Goal: Task Accomplishment & Management: Use online tool/utility

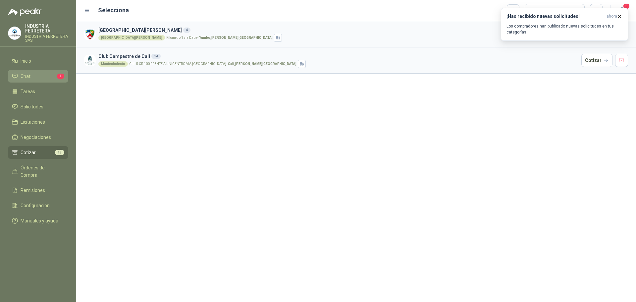
click at [53, 76] on li "Chat 1" at bounding box center [38, 76] width 52 height 7
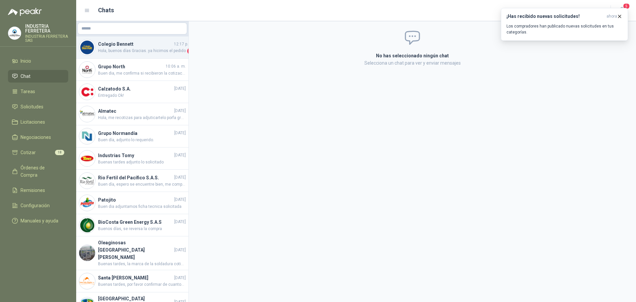
click at [144, 50] on span "Hola, buenos días Gracias..ya hicimos el pedido" at bounding box center [142, 51] width 88 height 7
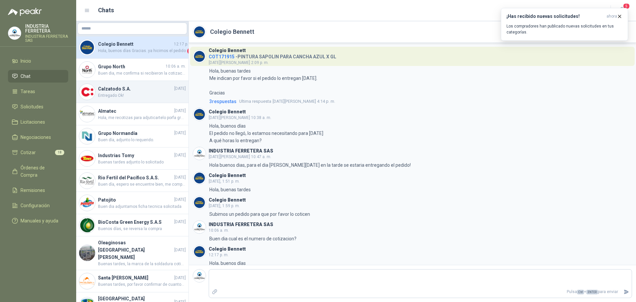
scroll to position [13, 0]
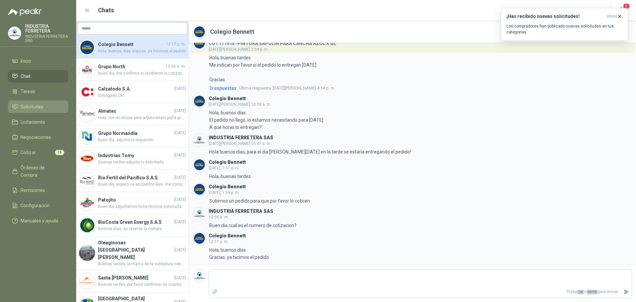
click at [30, 108] on span "Solicitudes" at bounding box center [32, 106] width 23 height 7
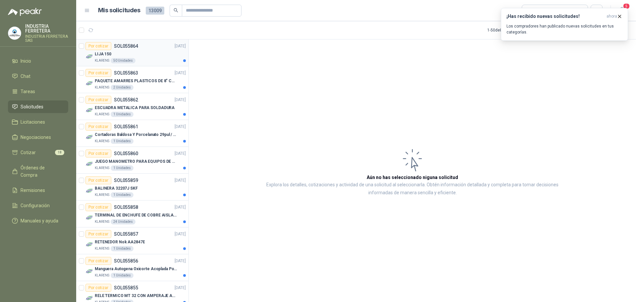
click at [157, 54] on div "LIJA 150" at bounding box center [140, 54] width 91 height 8
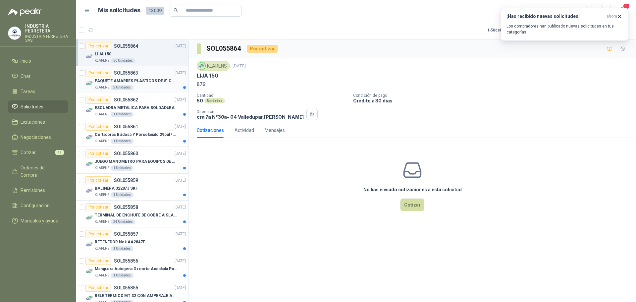
click at [143, 81] on p "PAQUETE AMARRES PLASTICOS DE 8" COLOR NEGRO" at bounding box center [136, 81] width 83 height 6
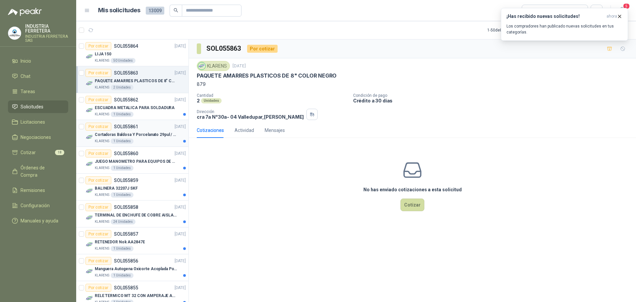
click at [160, 140] on div "KLARENS 1 Unidades" at bounding box center [140, 141] width 91 height 5
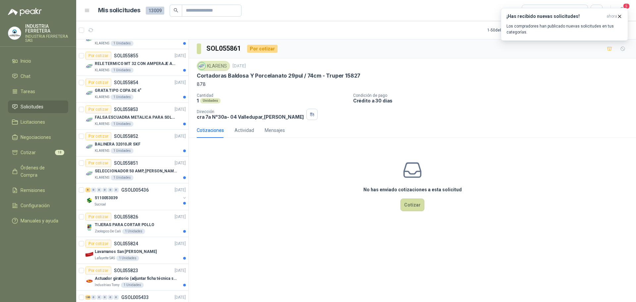
scroll to position [265, 0]
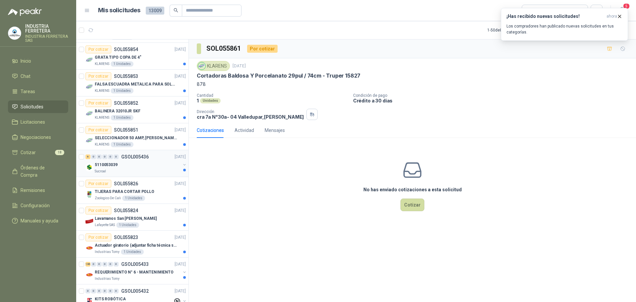
click at [164, 164] on div "5110053039" at bounding box center [138, 165] width 86 height 8
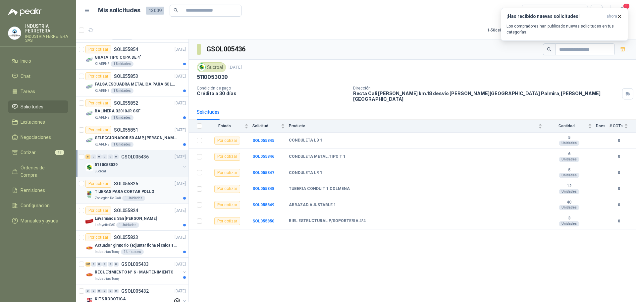
click at [155, 191] on div "TIJERAS PARA CORTAR POLLO" at bounding box center [140, 192] width 91 height 8
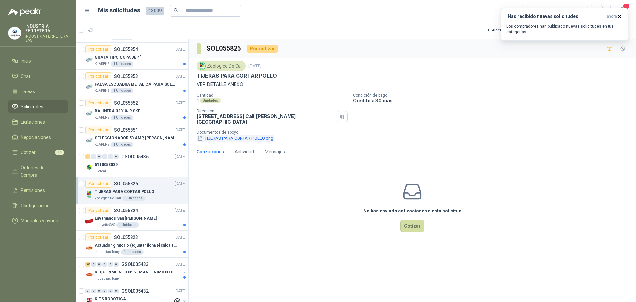
click at [241, 135] on button "TIJERAS PARA CORTAR POLLO.png" at bounding box center [235, 138] width 77 height 7
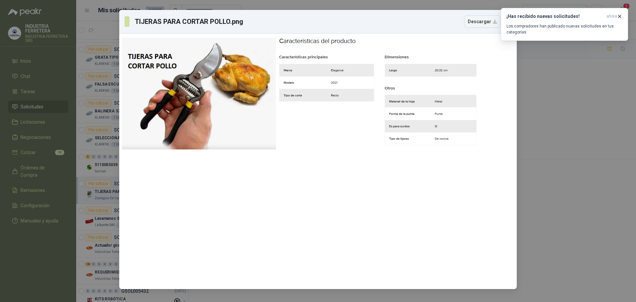
click at [524, 105] on div "TIJERAS PARA CORTAR POLLO.png Descargar" at bounding box center [318, 151] width 636 height 302
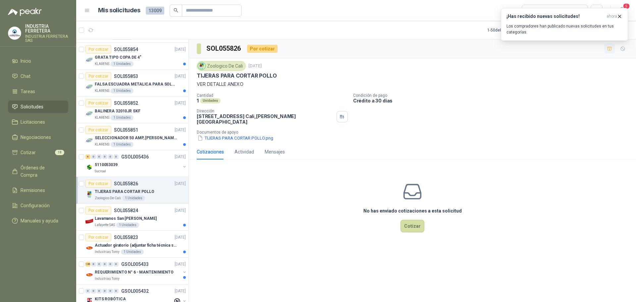
click at [610, 49] on icon "button" at bounding box center [610, 49] width 6 height 6
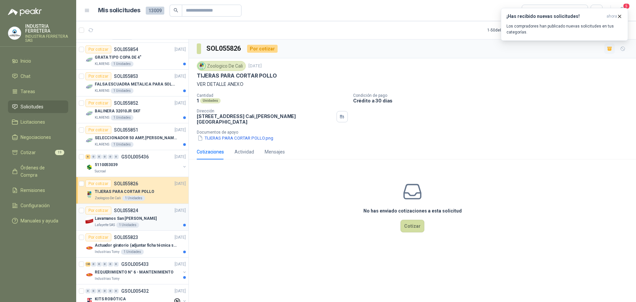
click at [166, 222] on div "Lavamanos San [PERSON_NAME]" at bounding box center [140, 218] width 91 height 8
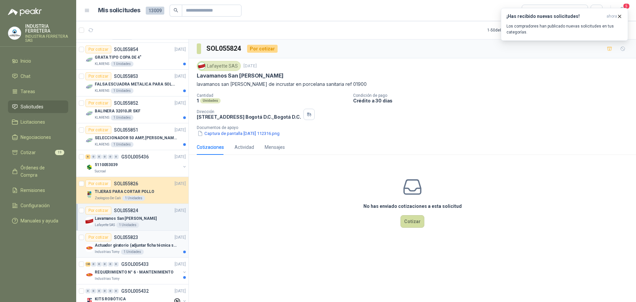
click at [166, 252] on div "Industrias Tomy 1 Unidades" at bounding box center [140, 251] width 91 height 5
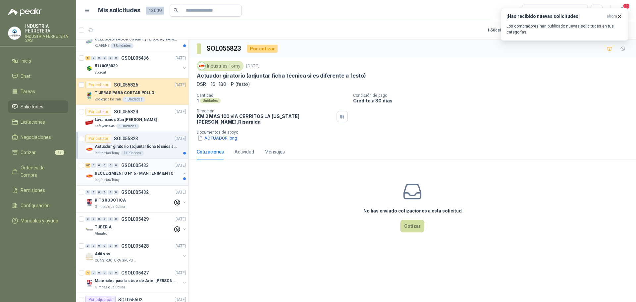
scroll to position [365, 0]
click at [162, 175] on p "REQUERIMIENTO N° 6 - MANTENIMIENTO" at bounding box center [134, 173] width 79 height 6
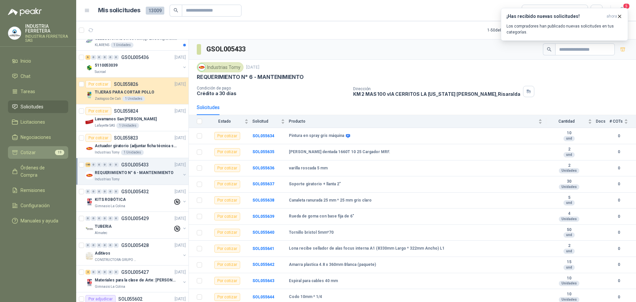
click at [46, 146] on link "Cotizar 19" at bounding box center [38, 152] width 60 height 13
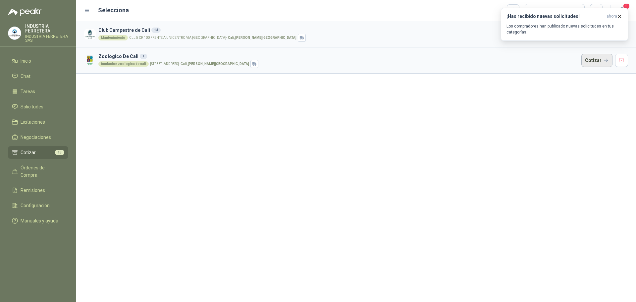
click at [597, 62] on button "Cotizar" at bounding box center [597, 60] width 31 height 13
